Goal: Task Accomplishment & Management: Use online tool/utility

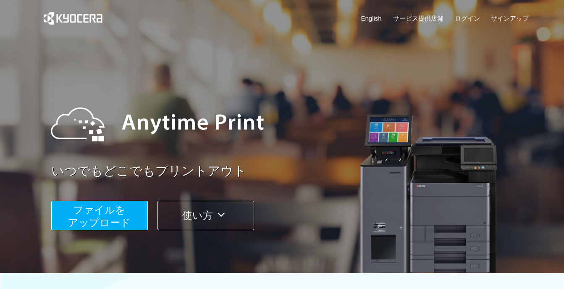
click at [97, 217] on span "ファイルを ​​アップロード" at bounding box center [99, 216] width 63 height 24
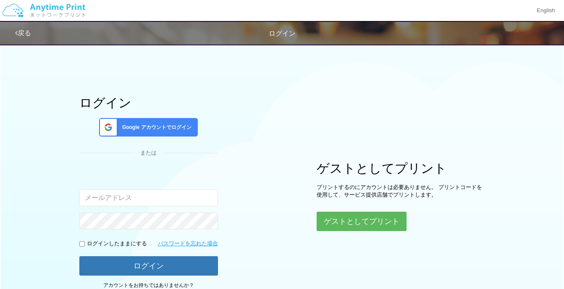
click at [166, 128] on span "Google アカウントでログイン" at bounding box center [155, 127] width 73 height 7
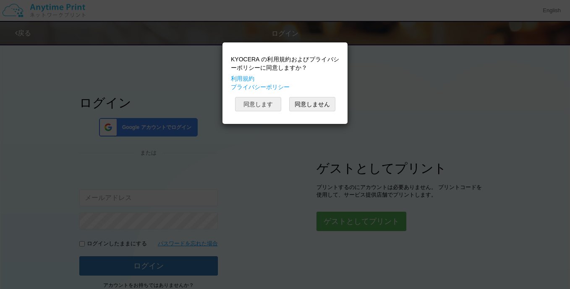
click at [264, 107] on button "同意します" at bounding box center [258, 104] width 46 height 14
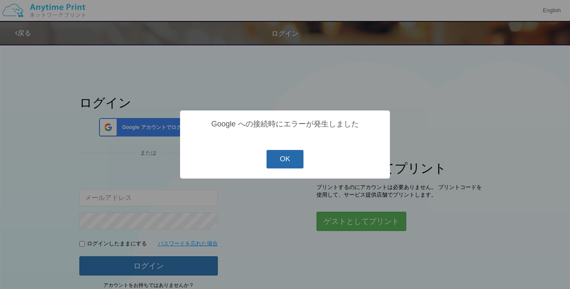
click at [298, 155] on button "OK" at bounding box center [284, 159] width 37 height 18
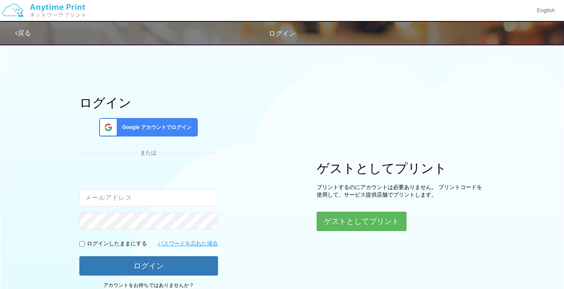
click at [175, 124] on span "Google アカウントでログイン" at bounding box center [155, 127] width 73 height 7
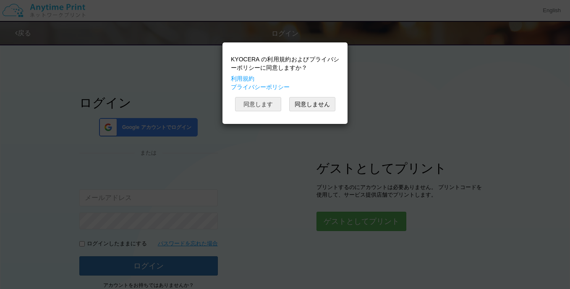
click at [260, 104] on button "同意します" at bounding box center [258, 104] width 46 height 14
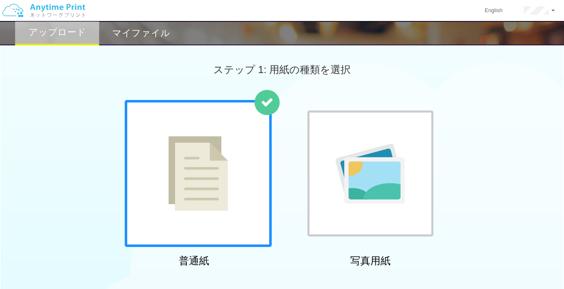
click at [241, 164] on div at bounding box center [198, 173] width 147 height 147
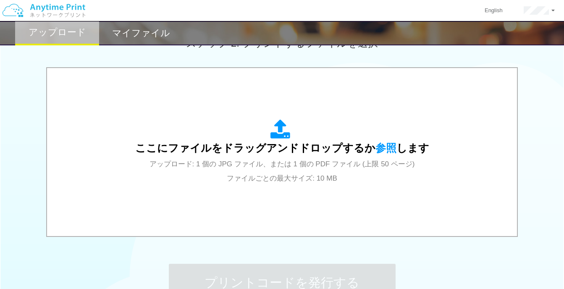
scroll to position [253, 0]
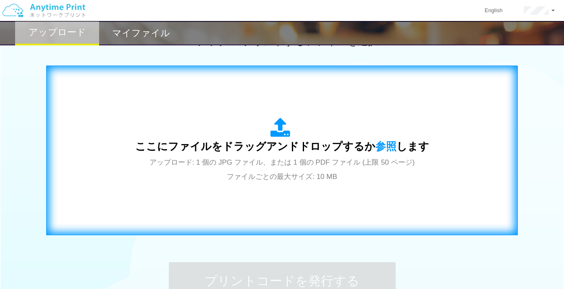
click at [411, 152] on span "ここにファイルをドラッグアンドドロップするか 参照 します" at bounding box center [282, 146] width 294 height 12
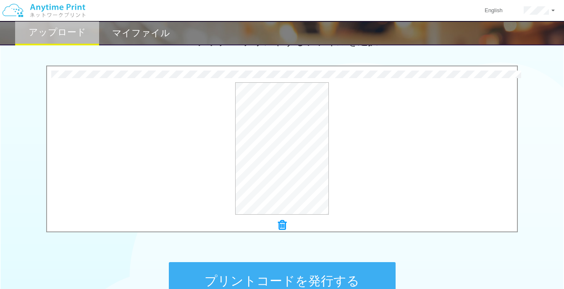
click at [325, 270] on button "プリントコードを発行する" at bounding box center [282, 281] width 227 height 38
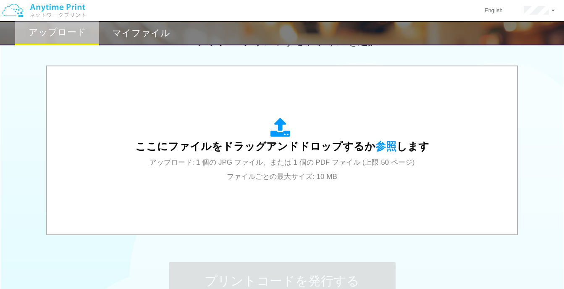
scroll to position [0, 0]
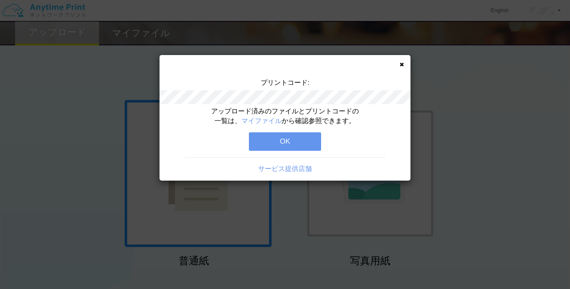
click at [307, 137] on button "OK" at bounding box center [285, 141] width 72 height 18
